Goal: Information Seeking & Learning: Learn about a topic

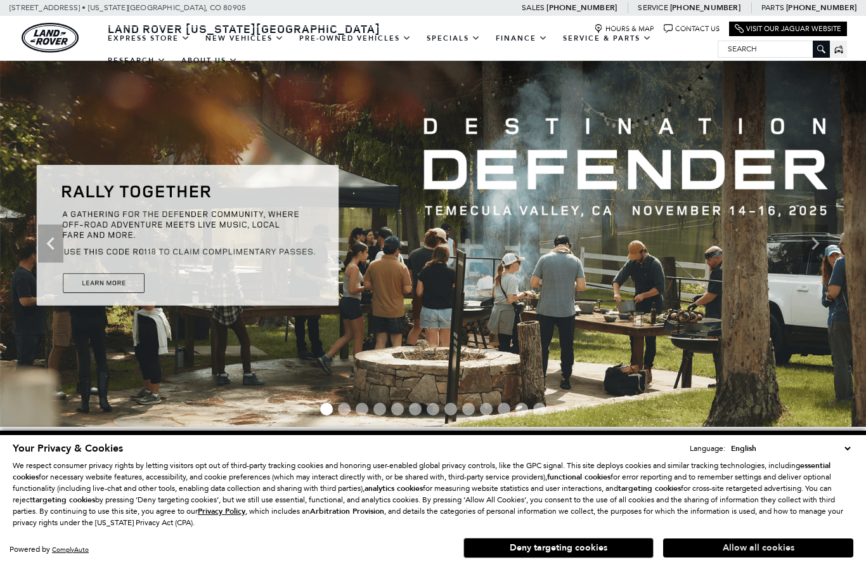
click at [803, 540] on button "Allow all cookies" at bounding box center [758, 547] width 190 height 19
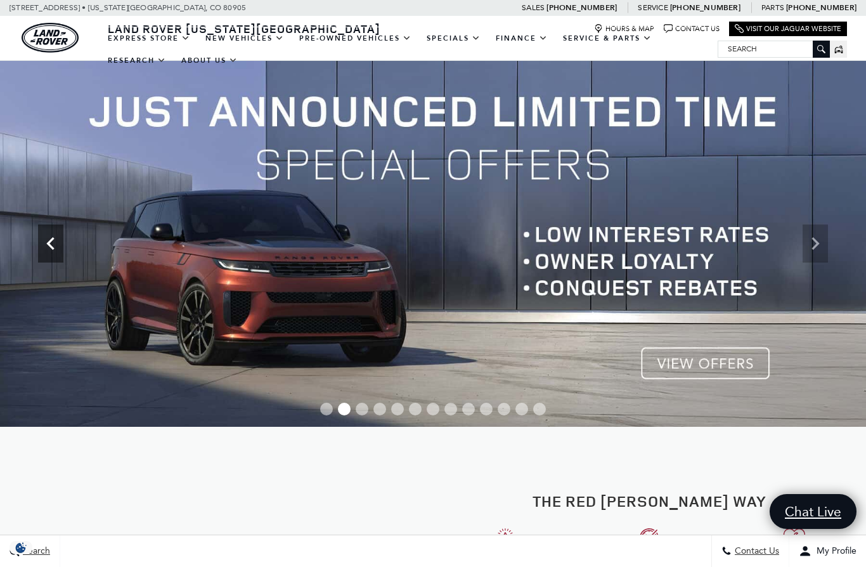
click at [44, 245] on icon "Previous" at bounding box center [50, 243] width 25 height 25
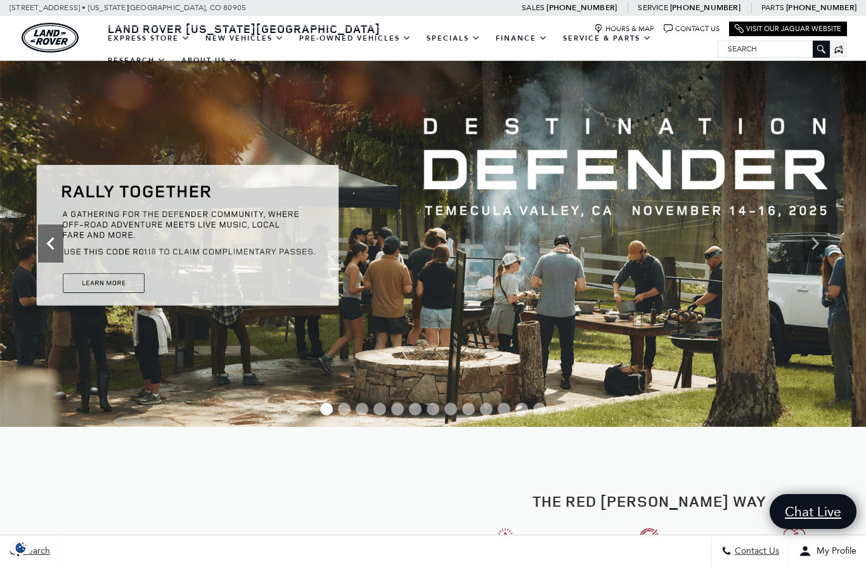
click at [44, 248] on icon "Previous" at bounding box center [50, 243] width 25 height 25
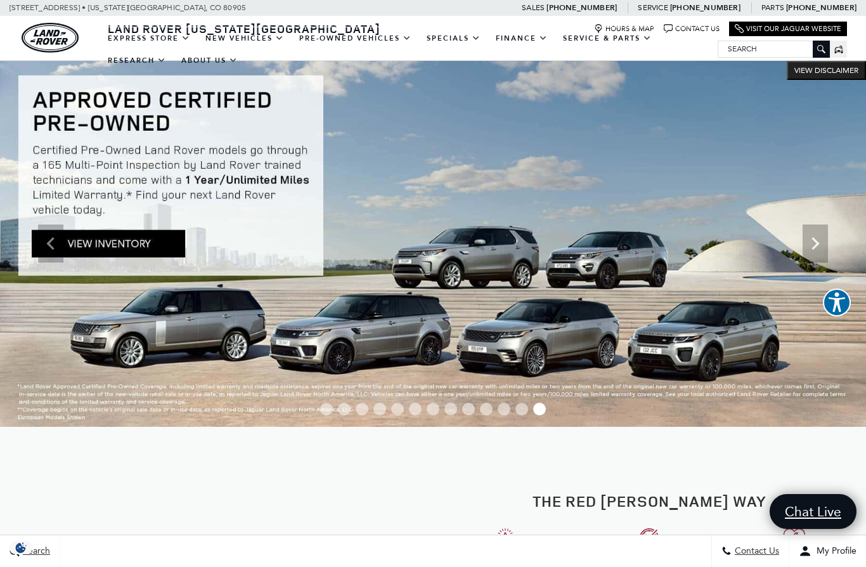
click at [88, 245] on img at bounding box center [433, 244] width 866 height 366
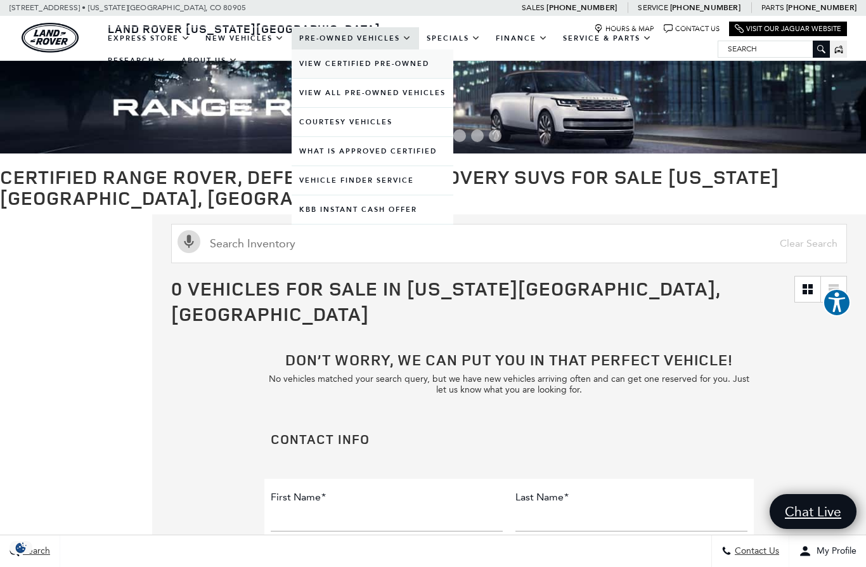
click at [318, 75] on link "View Certified Pre-Owned" at bounding box center [373, 63] width 162 height 29
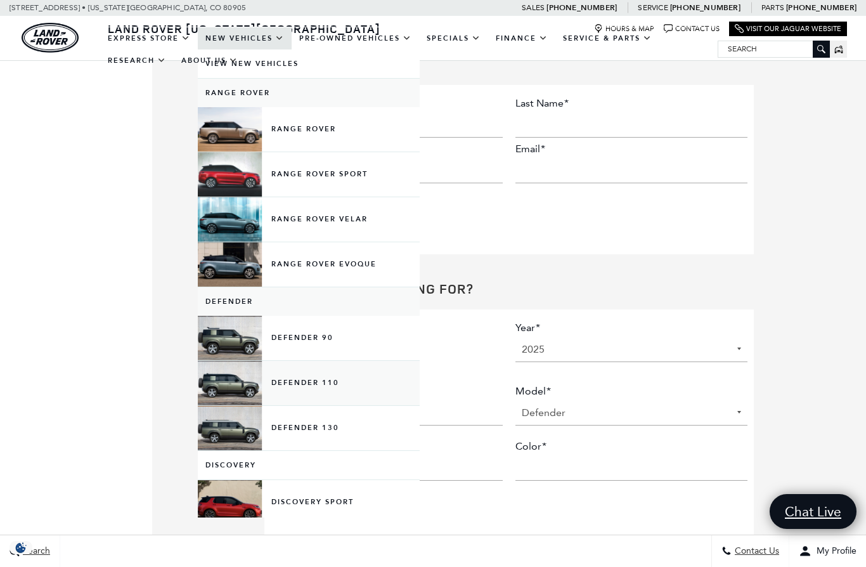
click at [223, 398] on link "Defender 110" at bounding box center [309, 383] width 222 height 44
